Goal: Task Accomplishment & Management: Manage account settings

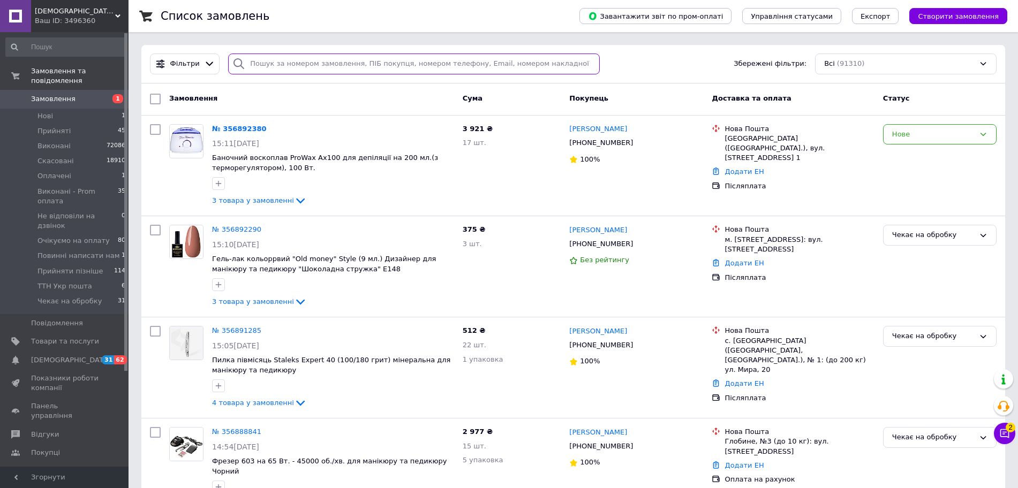
click at [308, 65] on input "search" at bounding box center [414, 64] width 372 height 21
paste input "0 66 860 1216"
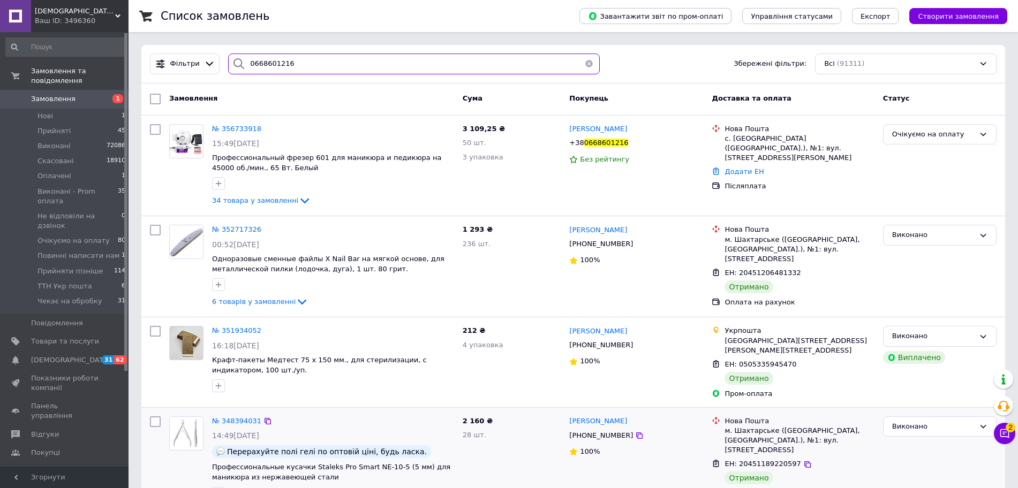
type input "0668601216"
click at [227, 128] on span "№ 356733918" at bounding box center [236, 129] width 49 height 8
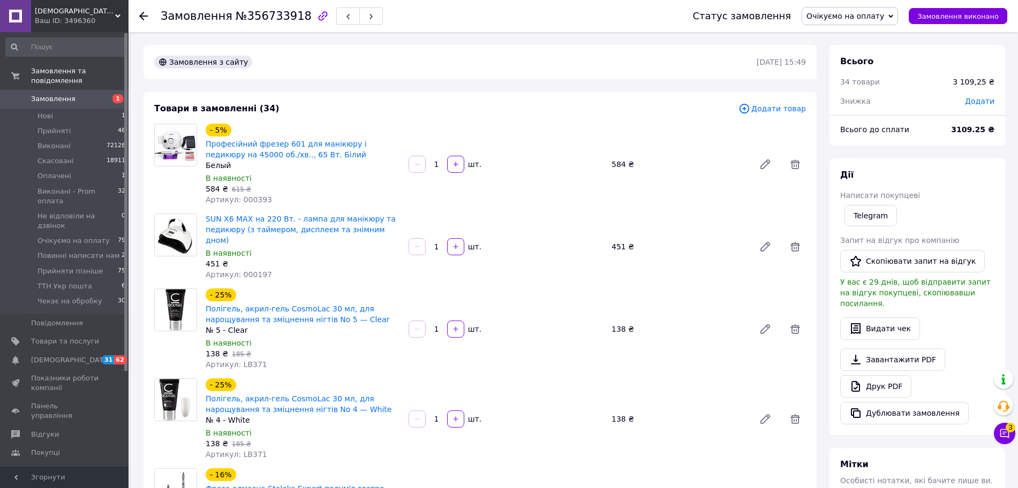
click at [851, 7] on span "Очікуємо на оплату" at bounding box center [850, 16] width 96 height 18
click at [861, 123] on li "Не відповіли на дзвінок" at bounding box center [851, 118] width 98 height 16
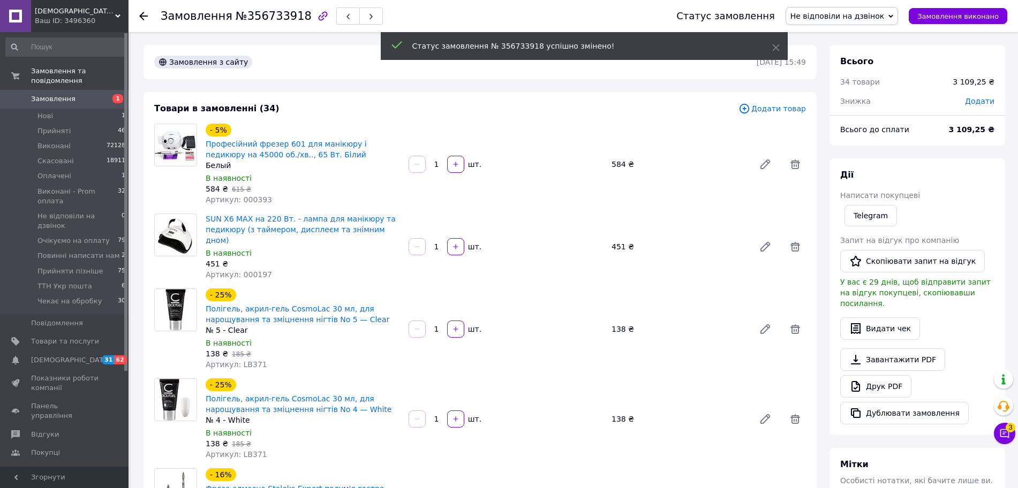
click at [853, 18] on span "Не відповіли на дзвінок" at bounding box center [837, 16] width 94 height 9
click at [840, 29] on li "Прийнято" at bounding box center [841, 37] width 111 height 16
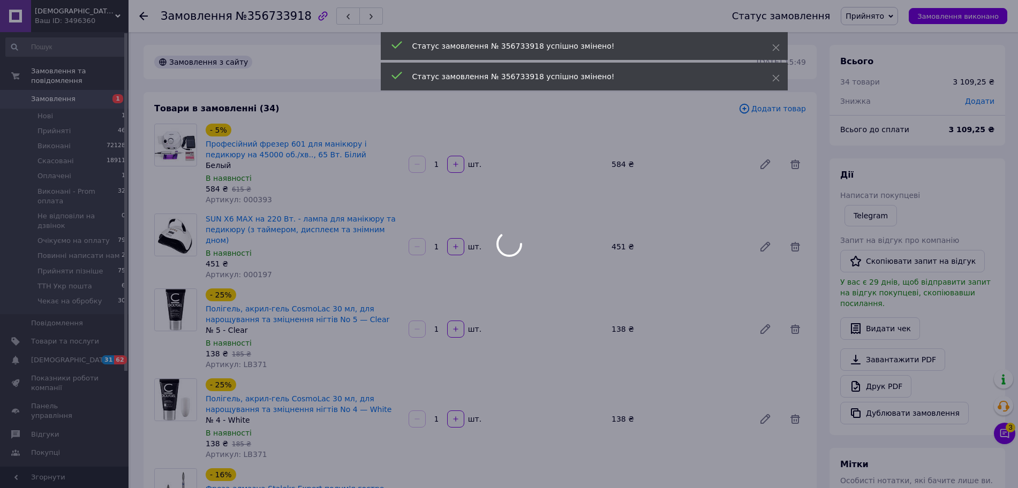
scroll to position [268, 0]
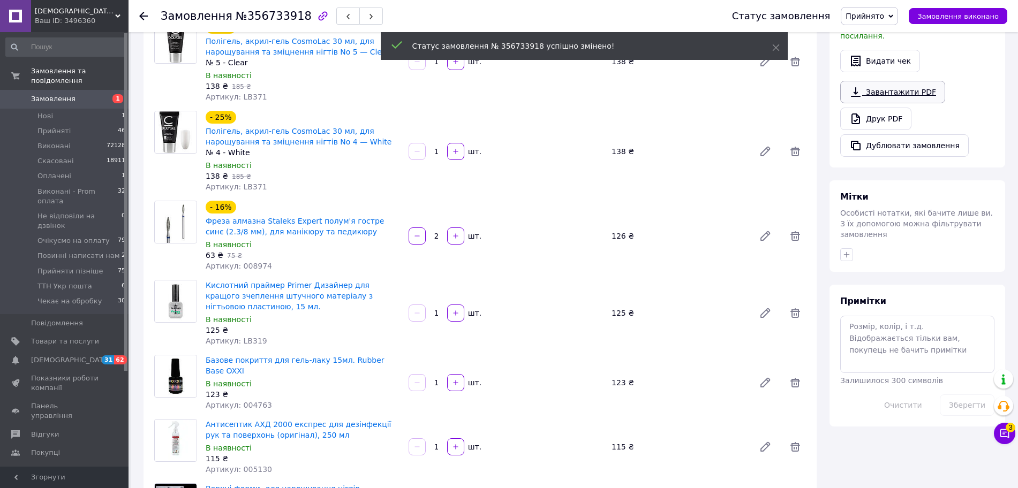
click at [923, 82] on link "Завантажити PDF" at bounding box center [892, 92] width 105 height 22
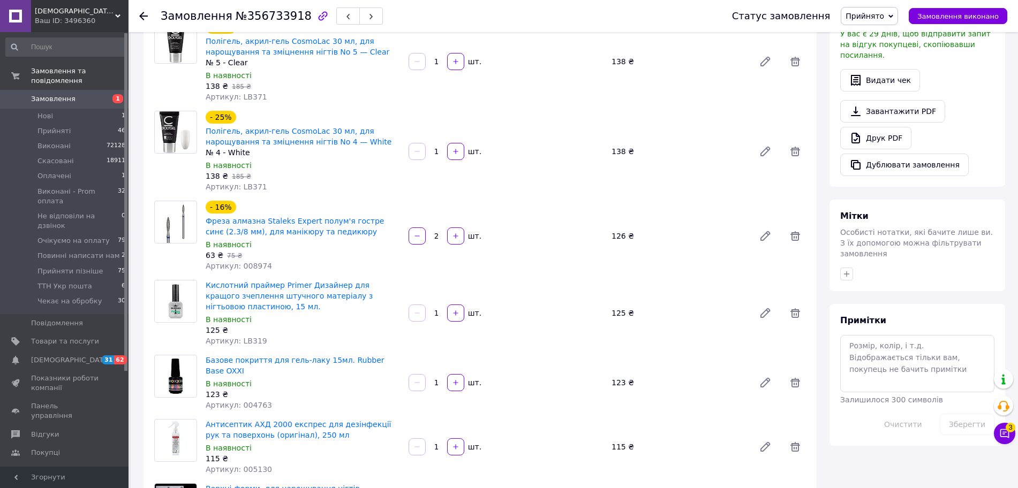
click at [62, 94] on span "Замовлення" at bounding box center [53, 99] width 44 height 10
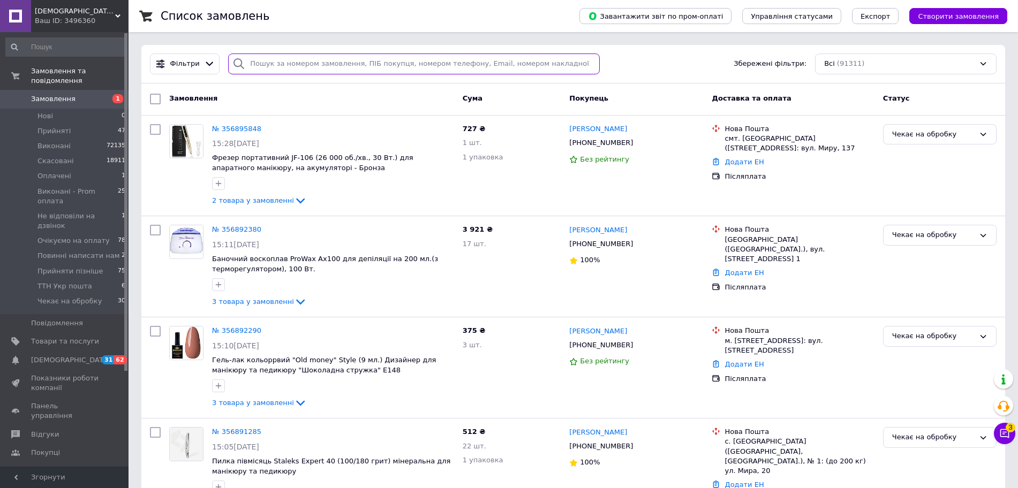
click at [274, 67] on input "search" at bounding box center [414, 64] width 372 height 21
type input "е"
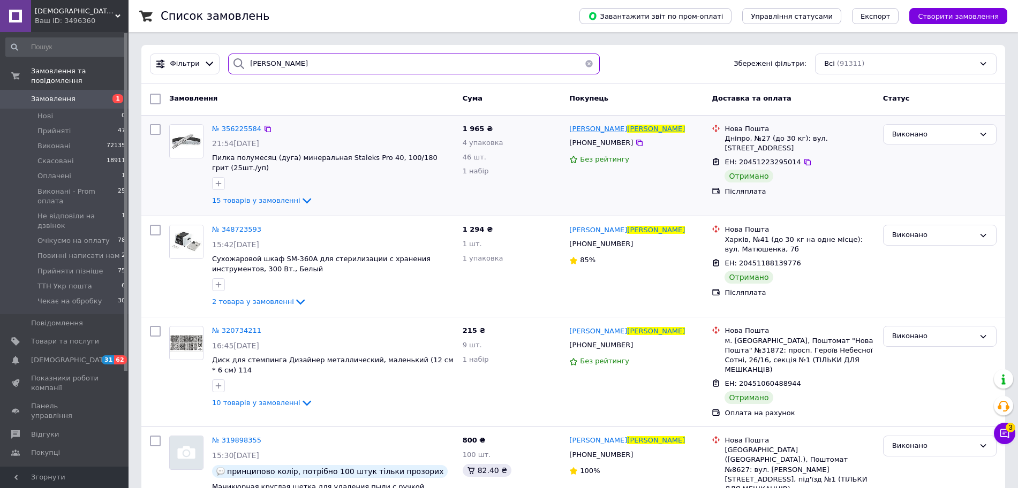
type input "[PERSON_NAME]"
click at [590, 133] on span "[PERSON_NAME]" at bounding box center [598, 129] width 58 height 8
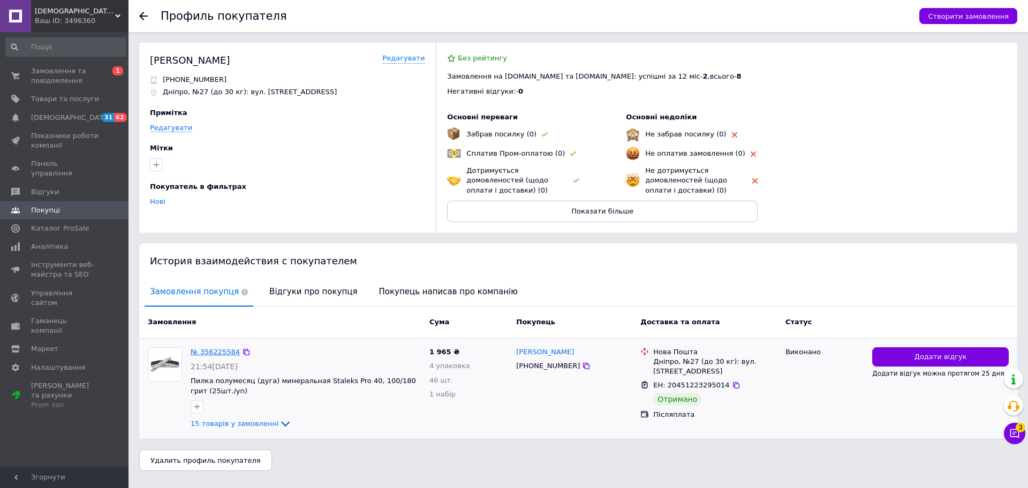
click at [225, 353] on link "№ 356225584" at bounding box center [215, 352] width 49 height 8
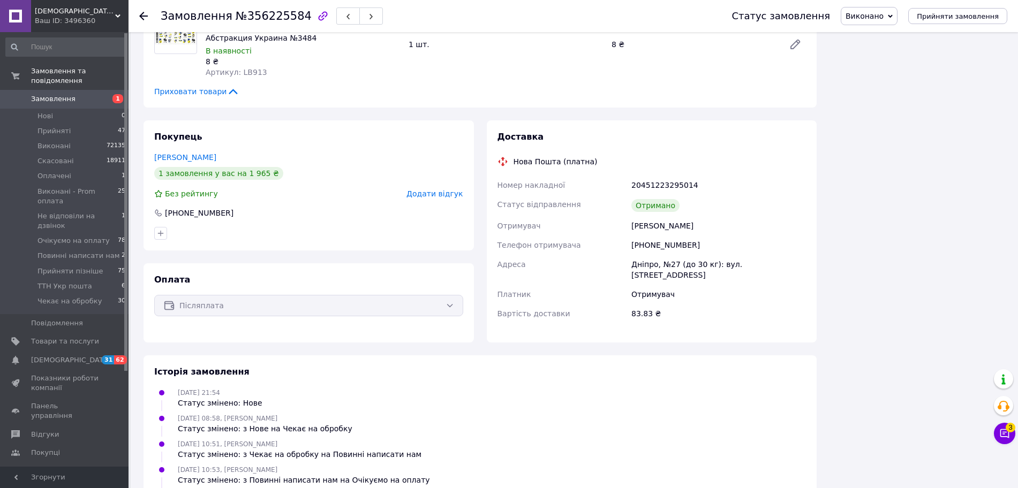
scroll to position [1272, 0]
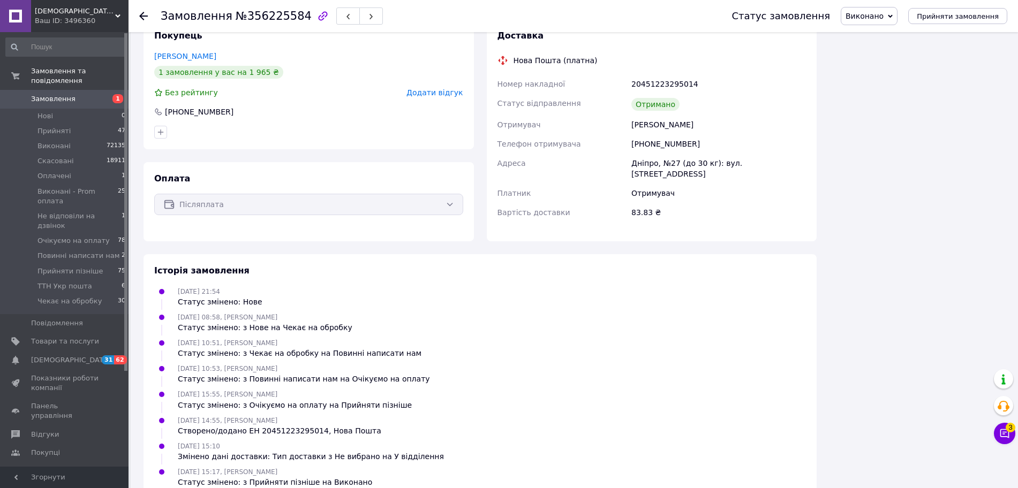
drag, startPoint x: 644, startPoint y: 133, endPoint x: 733, endPoint y: 123, distance: 89.5
click at [733, 123] on div "Номер накладної 20451223295014 Статус відправлення Отримано Отримувач [PERSON_N…" at bounding box center [651, 148] width 313 height 148
drag, startPoint x: 679, startPoint y: 130, endPoint x: 645, endPoint y: 127, distance: 33.8
click at [645, 134] on div "[PHONE_NUMBER]" at bounding box center [718, 143] width 179 height 19
copy div "0994824321"
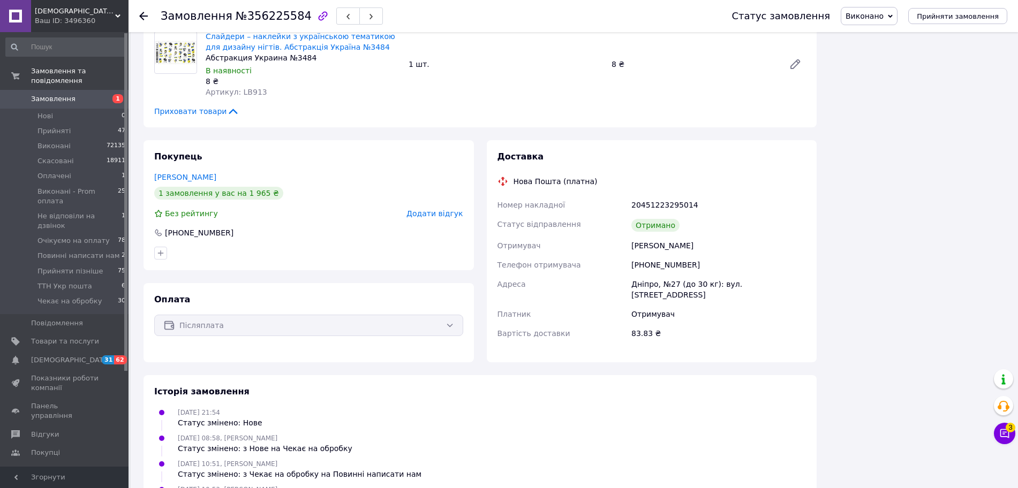
scroll to position [1138, 0]
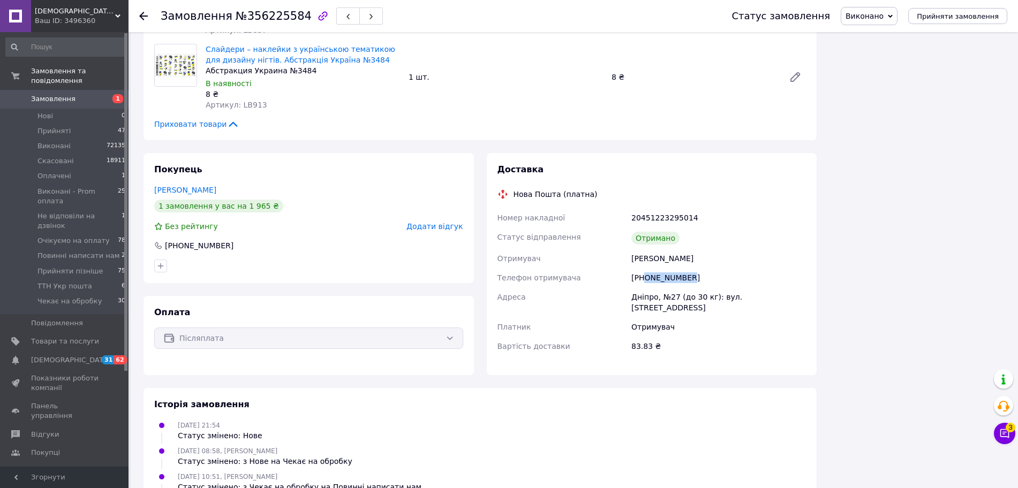
drag, startPoint x: 646, startPoint y: 268, endPoint x: 718, endPoint y: 267, distance: 71.8
click at [718, 268] on div "[PHONE_NUMBER]" at bounding box center [718, 277] width 179 height 19
copy div "0994824321"
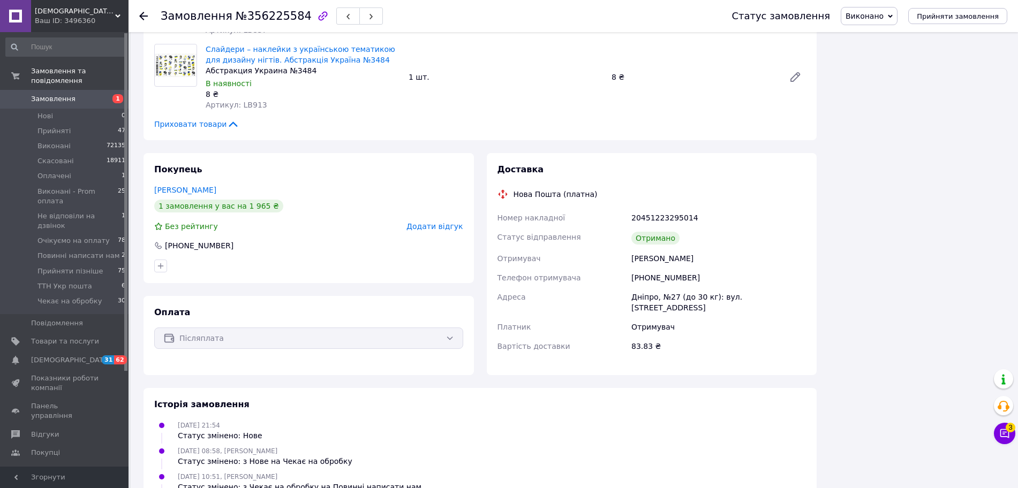
click at [648, 268] on div "[PHONE_NUMBER]" at bounding box center [718, 277] width 179 height 19
copy div "380994824321"
